Goal: Find specific page/section: Find specific page/section

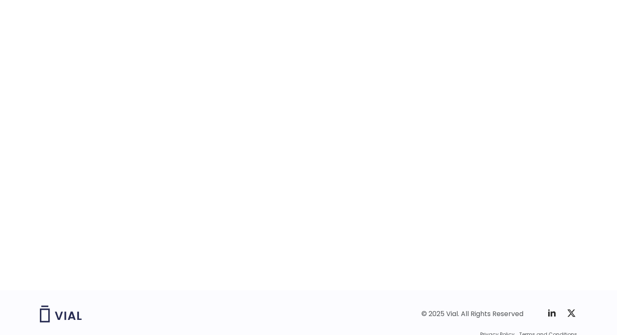
scroll to position [1276, 0]
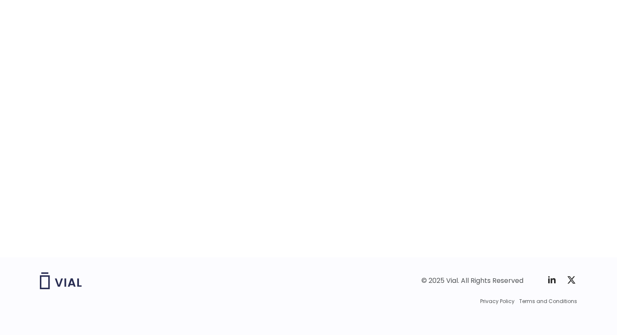
scroll to position [1311, 0]
